Goal: Find specific page/section: Find specific page/section

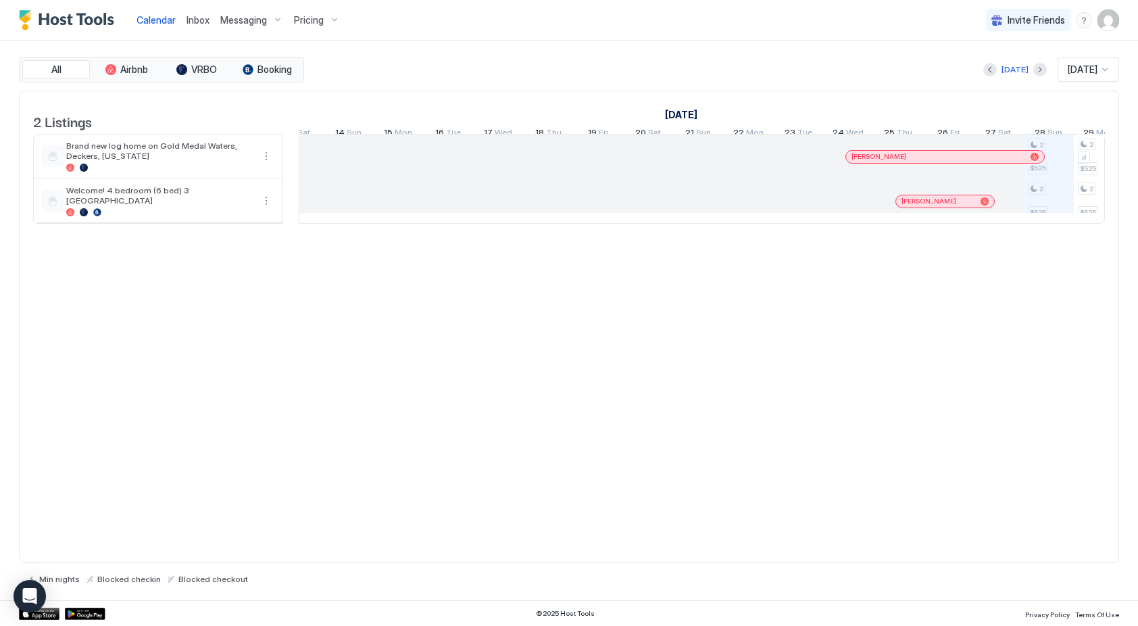
click at [908, 162] on div at bounding box center [908, 156] width 11 height 11
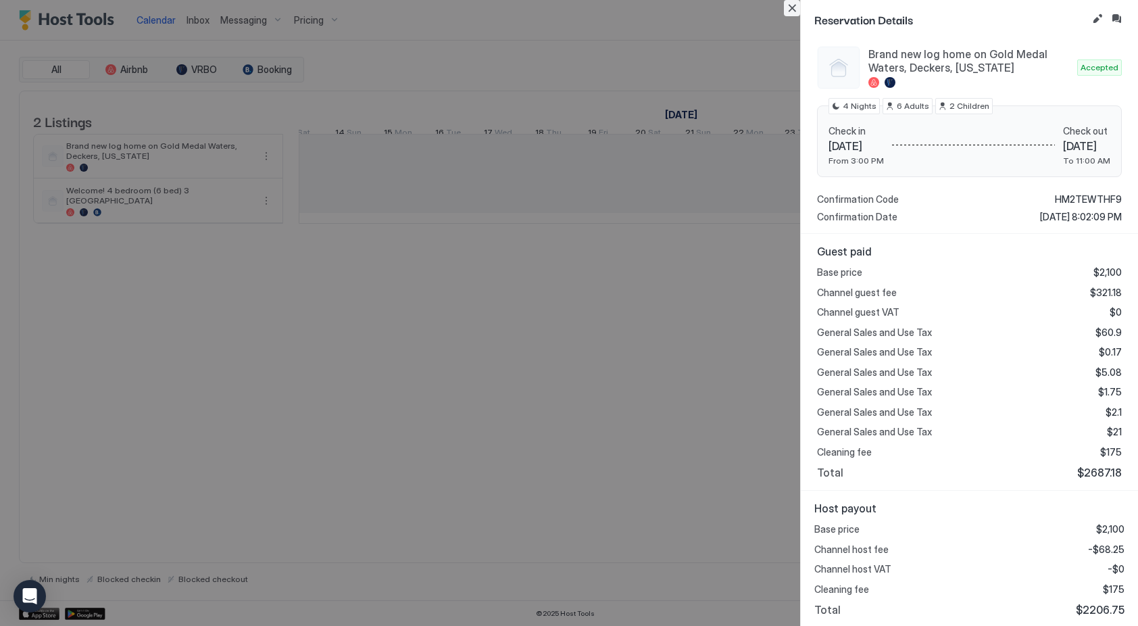
click at [793, 10] on button "Close" at bounding box center [792, 8] width 16 height 16
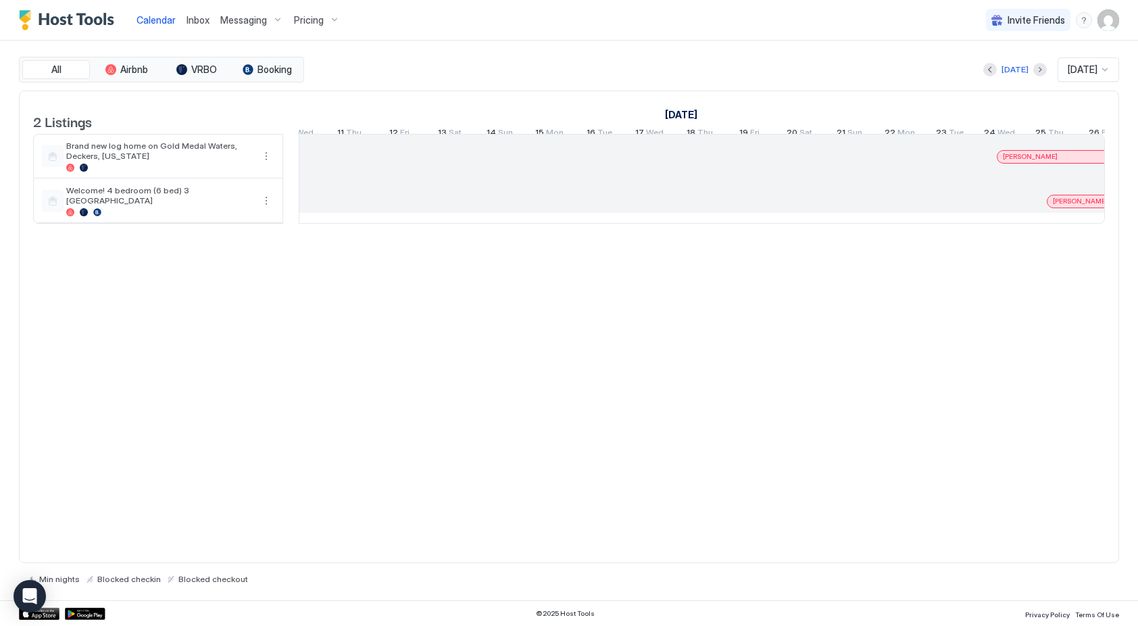
scroll to position [0, 866]
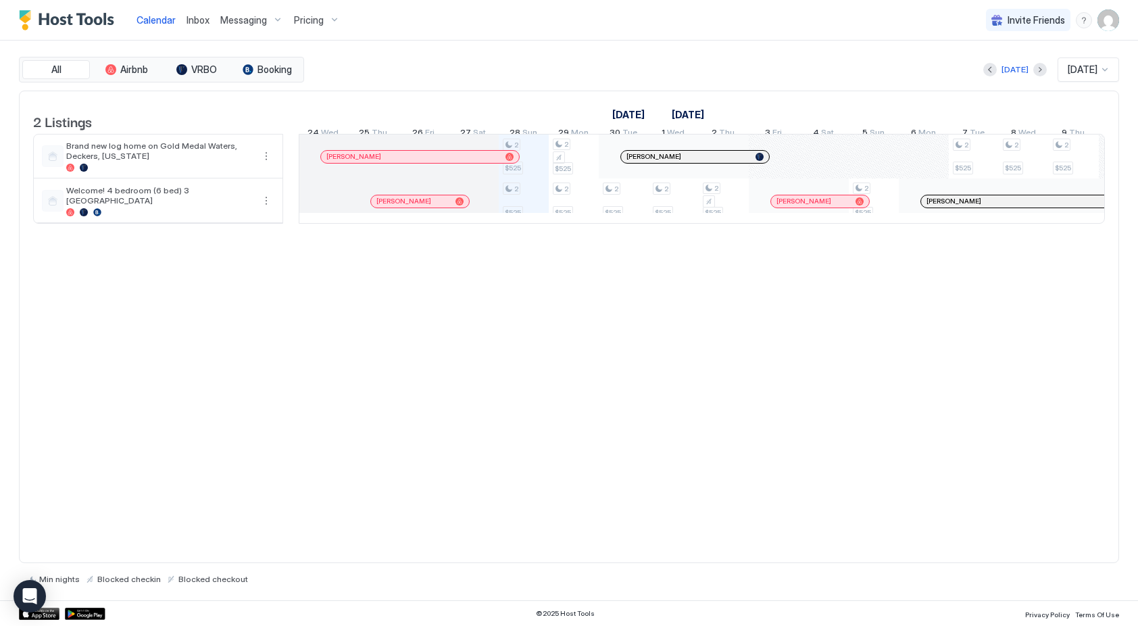
click at [402, 207] on div at bounding box center [402, 201] width 11 height 11
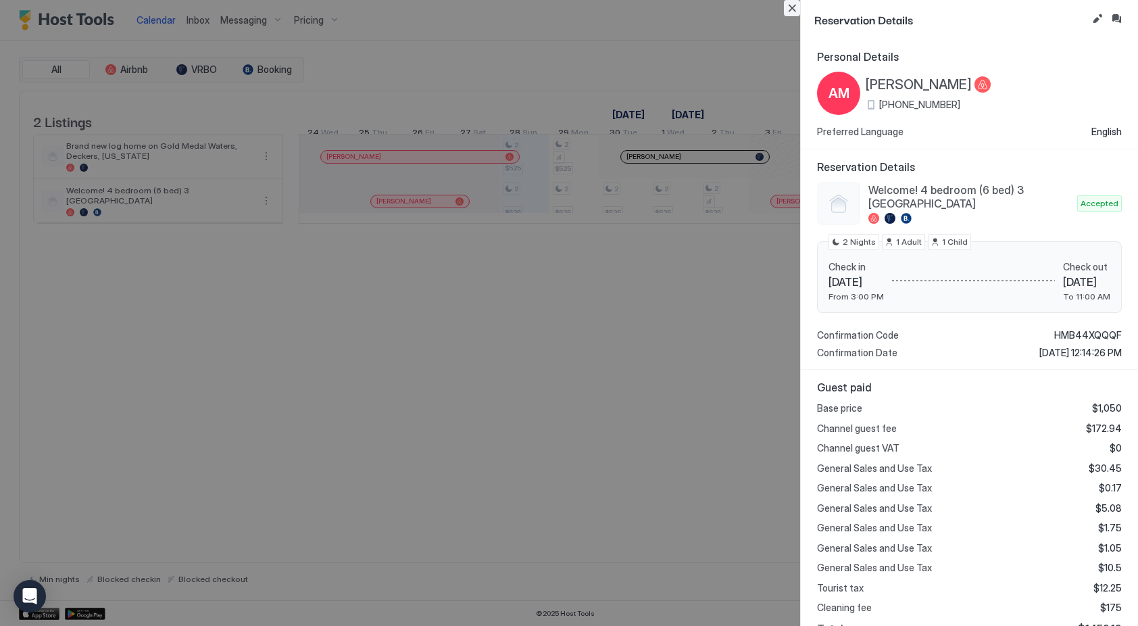
click at [794, 6] on button "Close" at bounding box center [792, 8] width 16 height 16
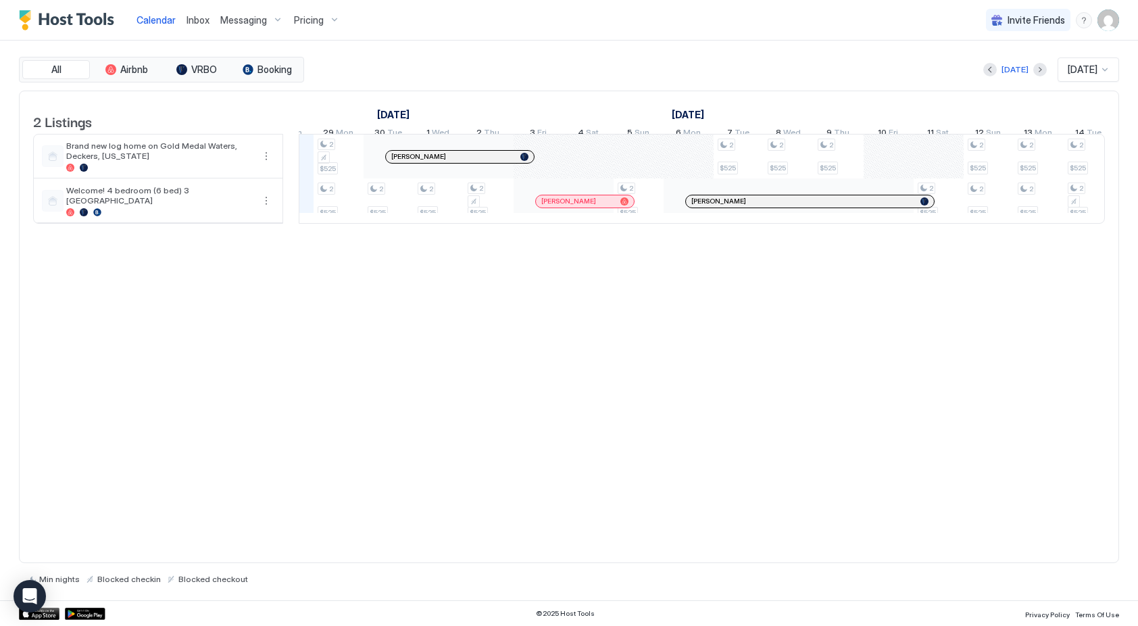
scroll to position [0, 1789]
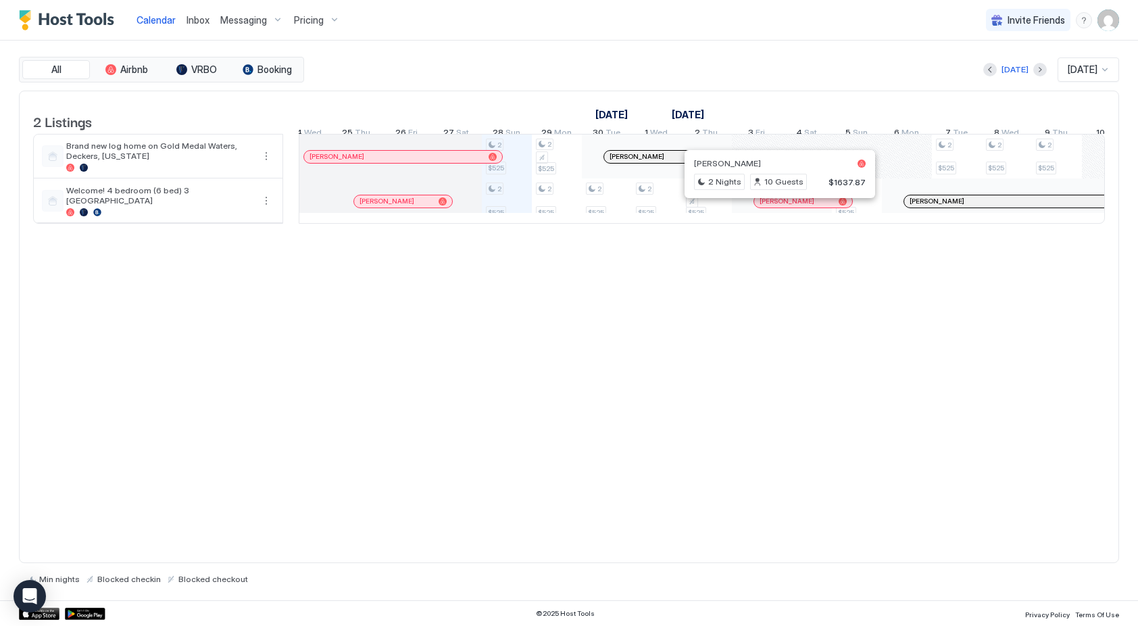
click at [775, 207] on div at bounding box center [776, 201] width 11 height 11
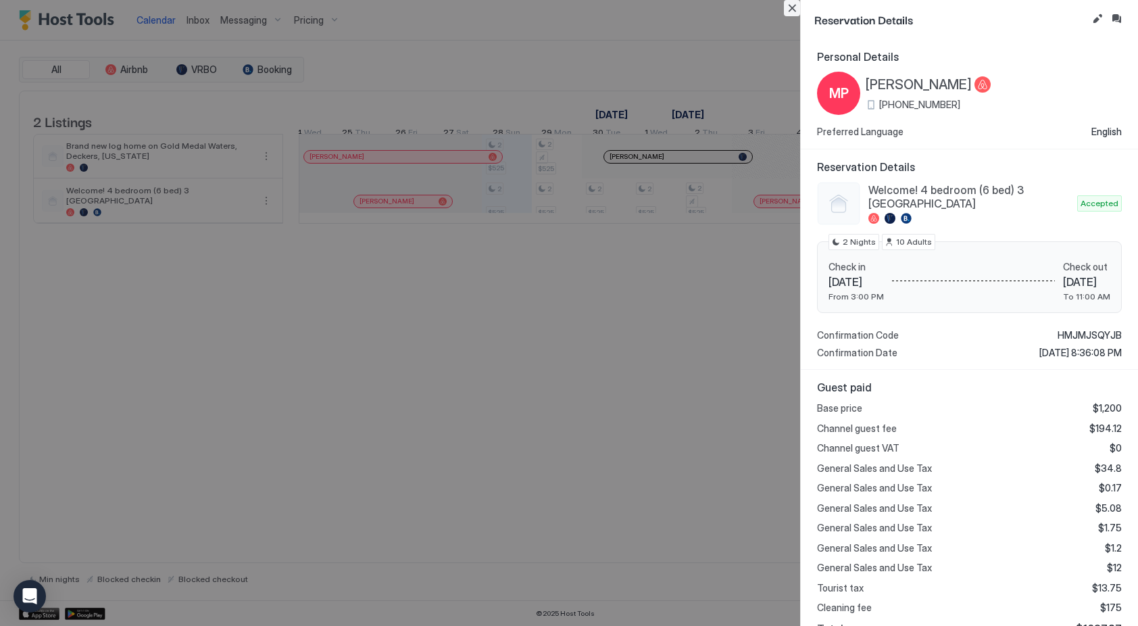
click at [798, 9] on button "Close" at bounding box center [792, 8] width 16 height 16
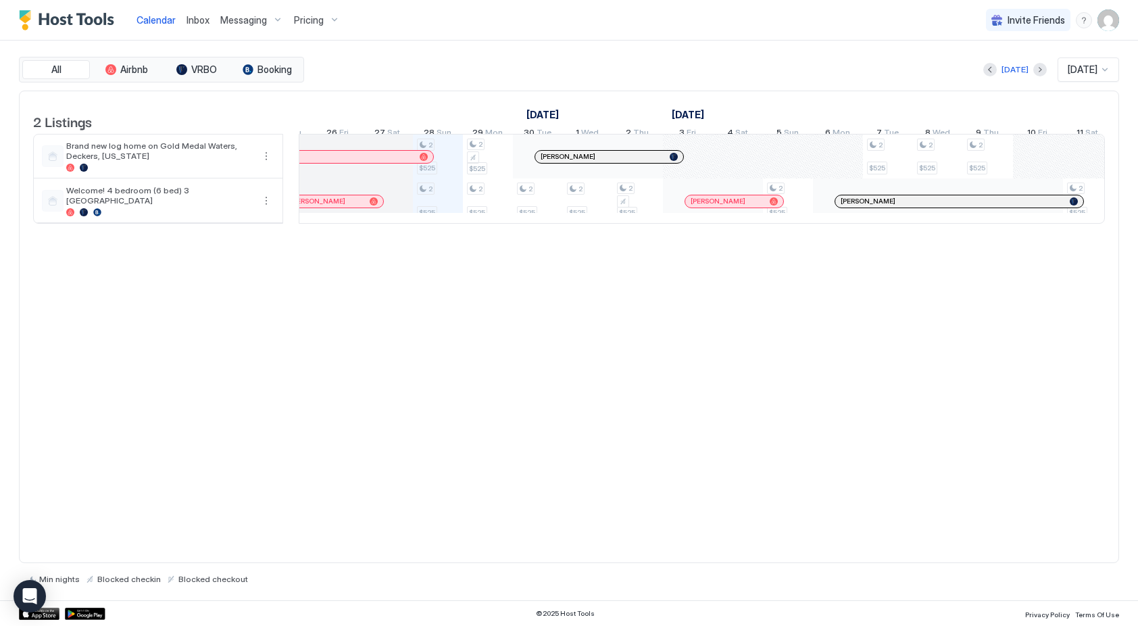
scroll to position [0, 736]
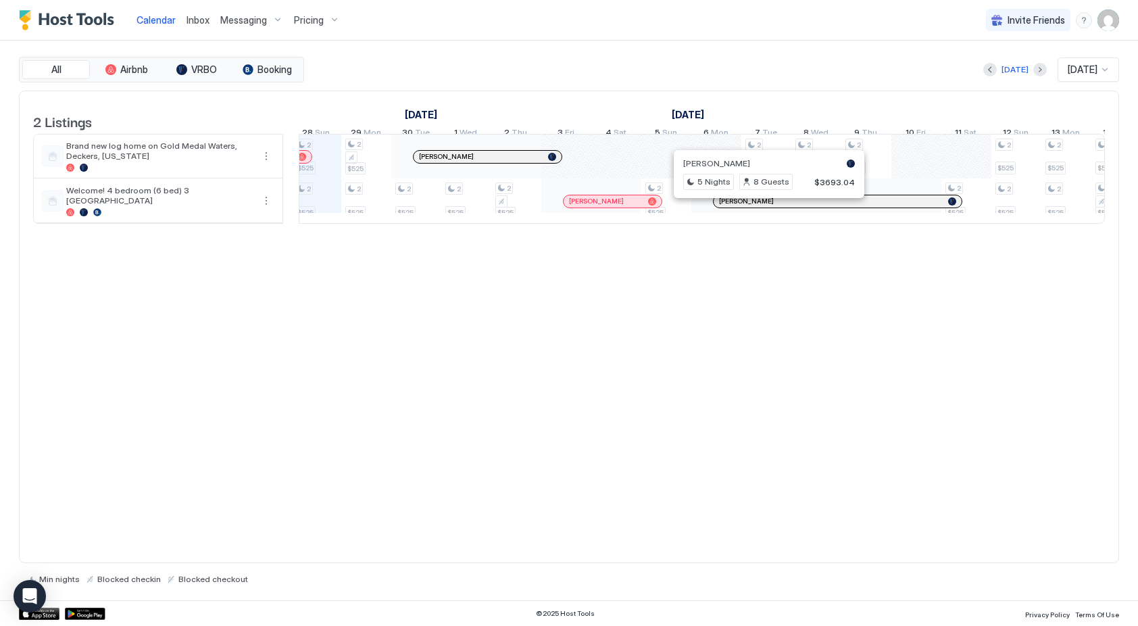
click at [762, 207] on div at bounding box center [763, 201] width 11 height 11
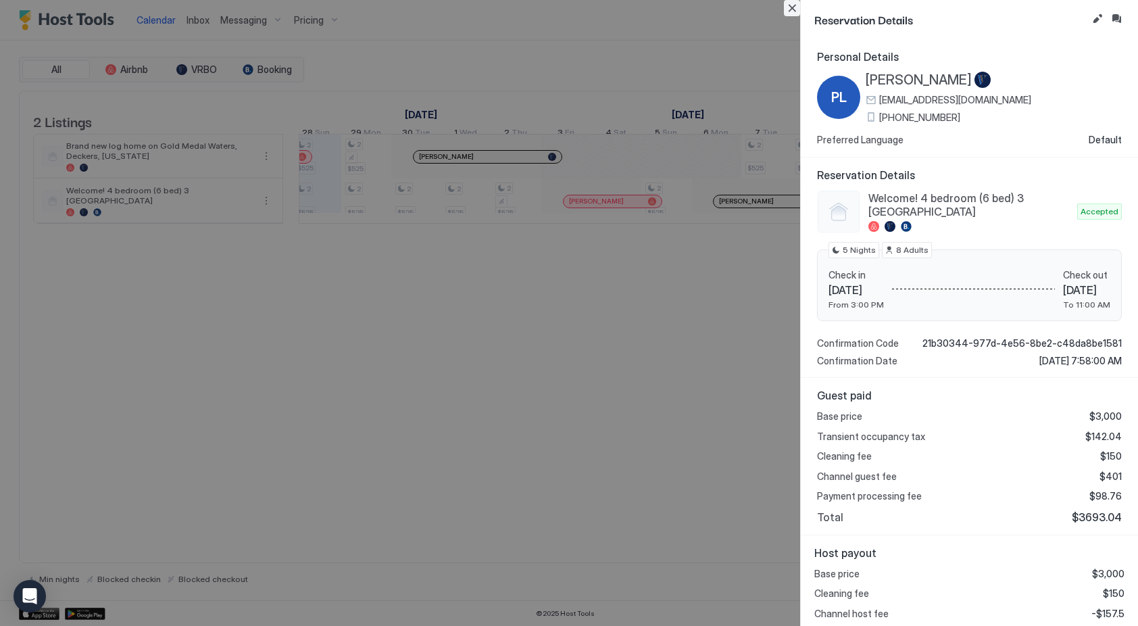
click at [792, 7] on button "Close" at bounding box center [792, 8] width 16 height 16
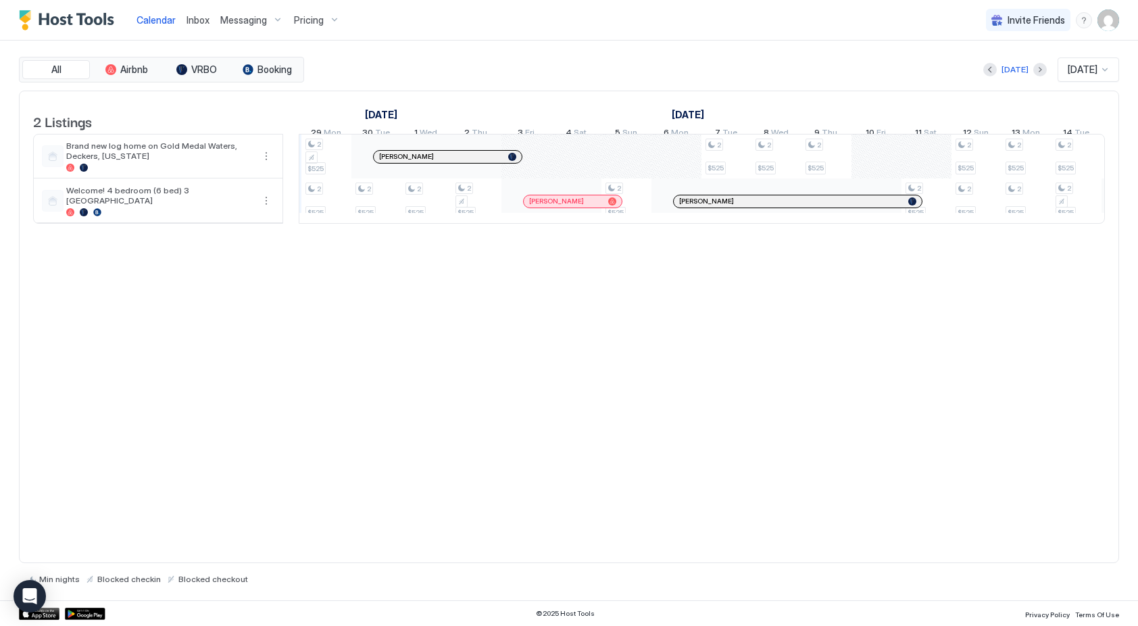
scroll to position [0, 813]
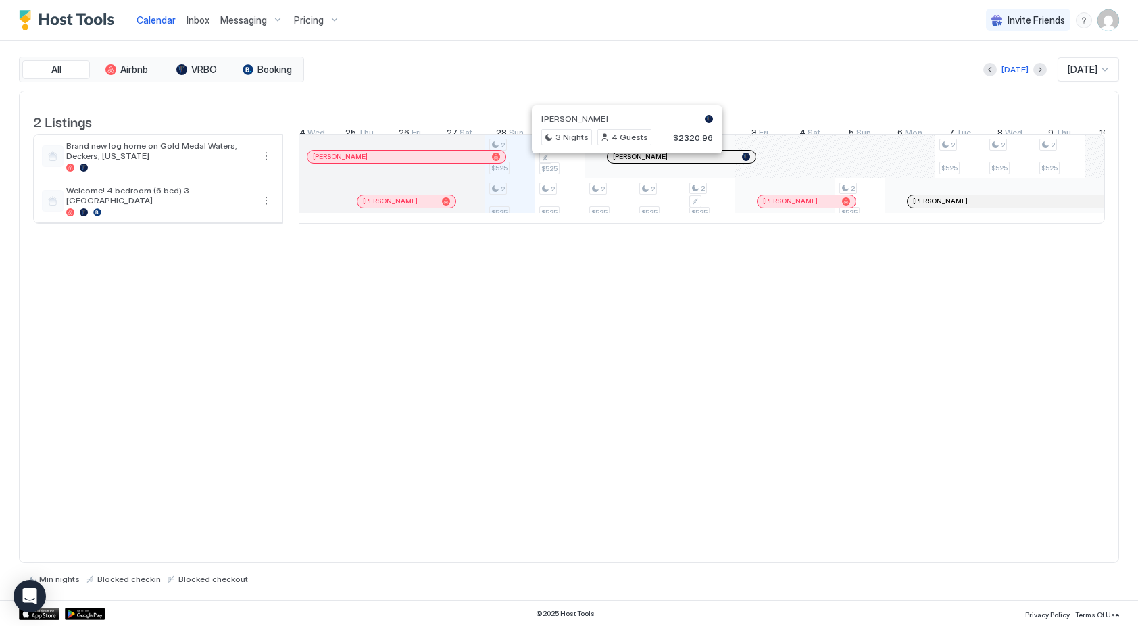
click at [630, 161] on div at bounding box center [631, 156] width 11 height 11
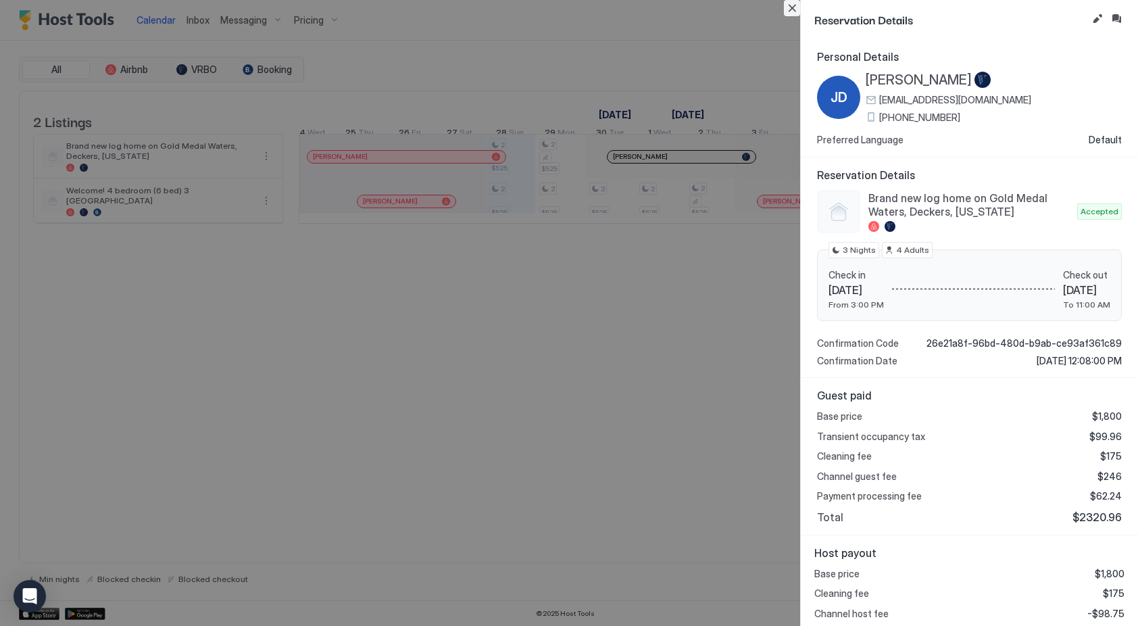
click at [789, 9] on button "Close" at bounding box center [792, 8] width 16 height 16
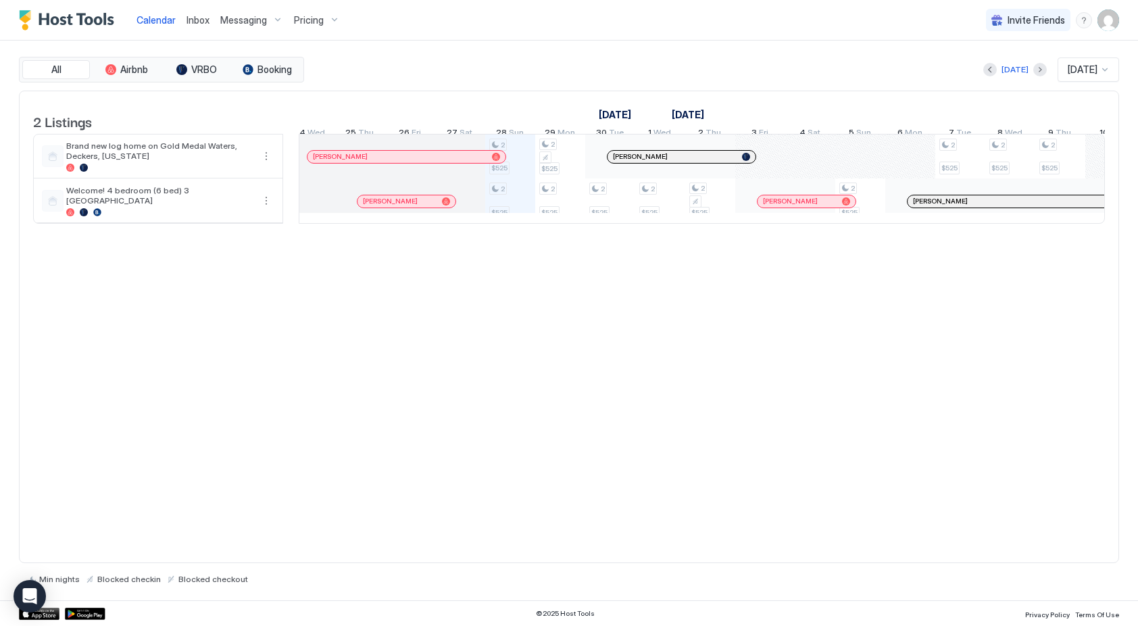
click at [688, 161] on div at bounding box center [689, 156] width 11 height 11
